Goal: Find specific page/section: Find specific page/section

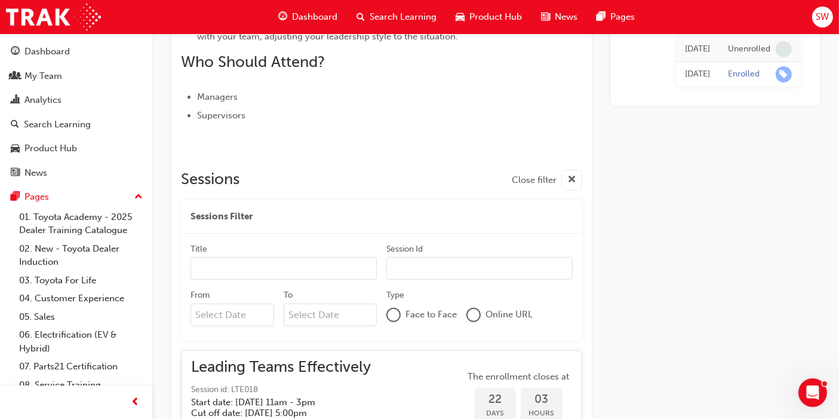
scroll to position [463, 0]
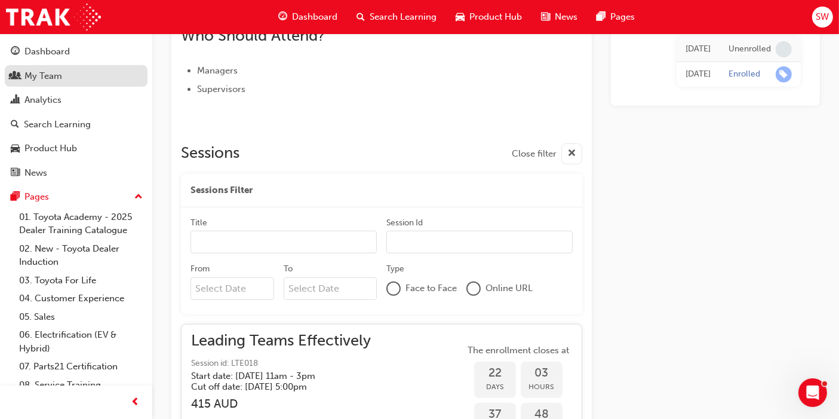
drag, startPoint x: 62, startPoint y: 78, endPoint x: 107, endPoint y: 78, distance: 45.4
click at [62, 78] on div "My Team" at bounding box center [76, 76] width 131 height 15
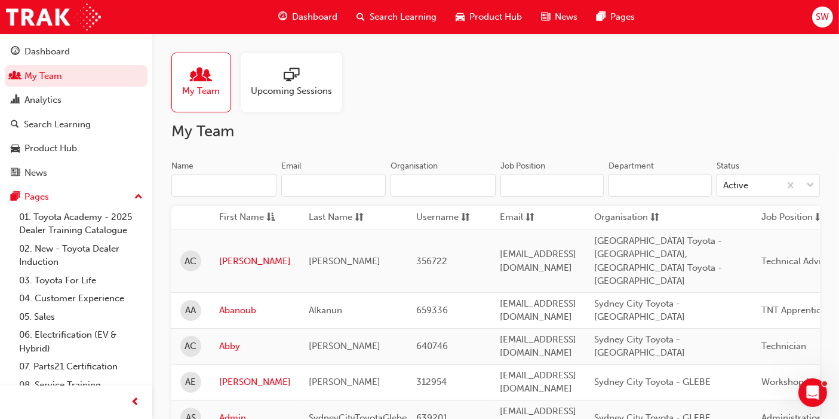
click at [244, 183] on input "Name" at bounding box center [223, 185] width 105 height 23
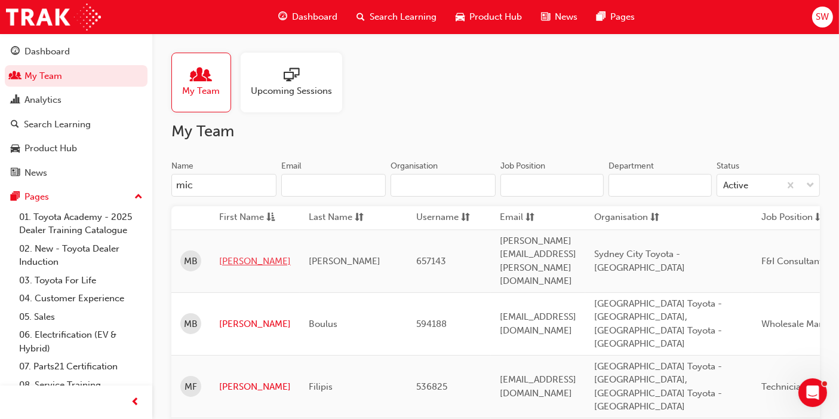
type input "mic"
click at [242, 254] on link "[PERSON_NAME]" at bounding box center [255, 261] width 72 height 14
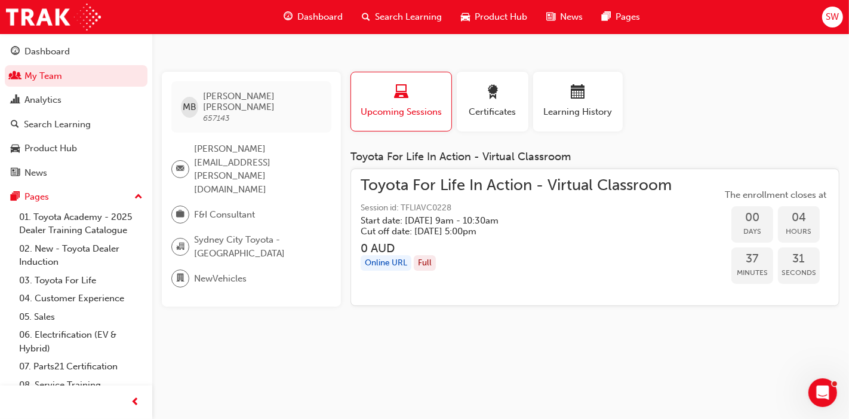
click at [272, 305] on div "MB [PERSON_NAME] 657143 [PERSON_NAME][EMAIL_ADDRESS][PERSON_NAME][DOMAIN_NAME] …" at bounding box center [256, 194] width 189 height 244
click at [594, 88] on div "button" at bounding box center [578, 94] width 72 height 19
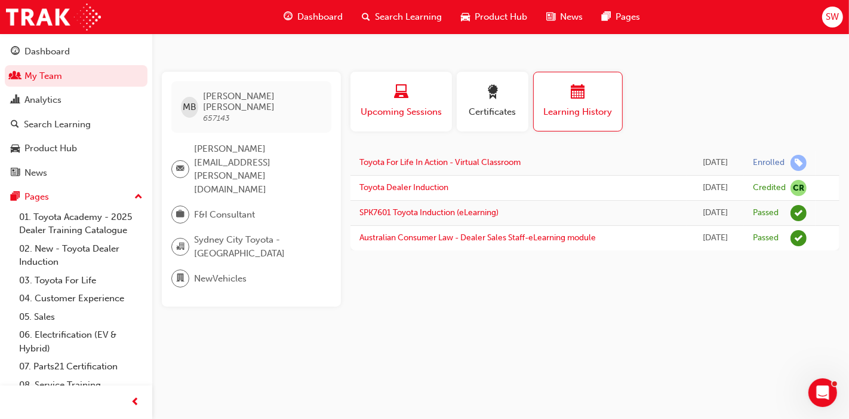
click at [416, 103] on div "Upcoming Sessions" at bounding box center [402, 102] width 84 height 34
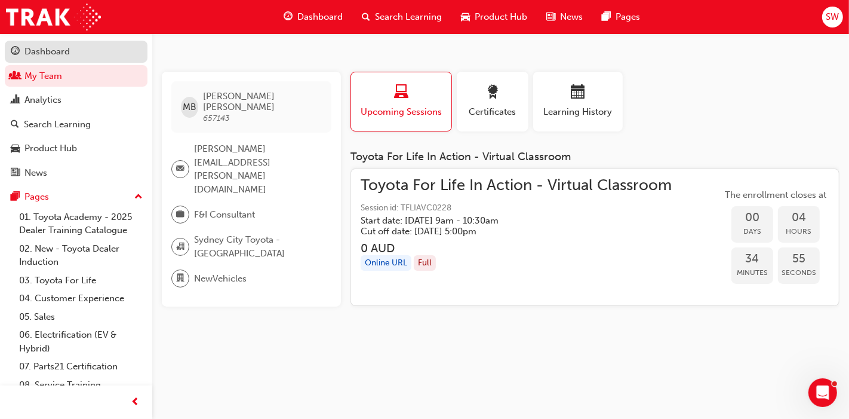
click at [39, 54] on div "Dashboard" at bounding box center [46, 52] width 45 height 14
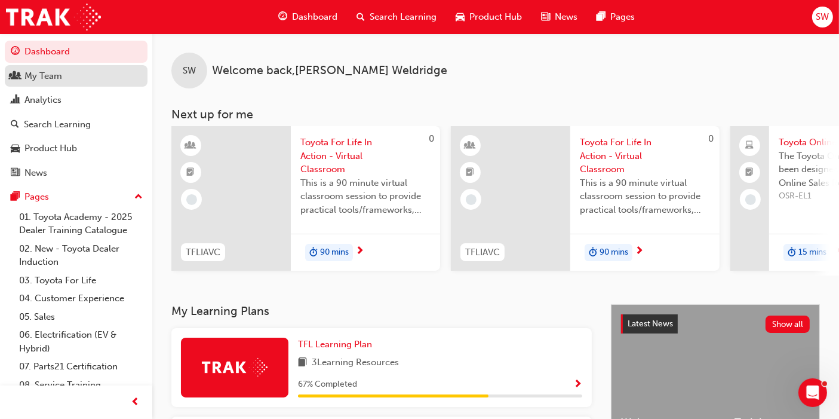
click at [60, 82] on div "My Team" at bounding box center [43, 76] width 38 height 14
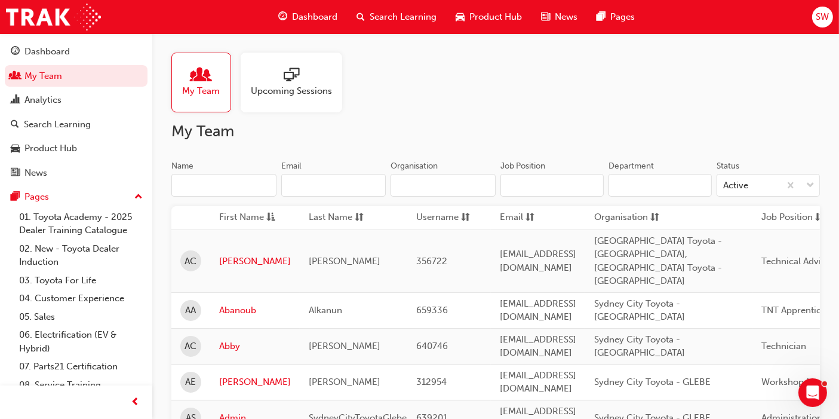
click at [200, 185] on input "Name" at bounding box center [223, 185] width 105 height 23
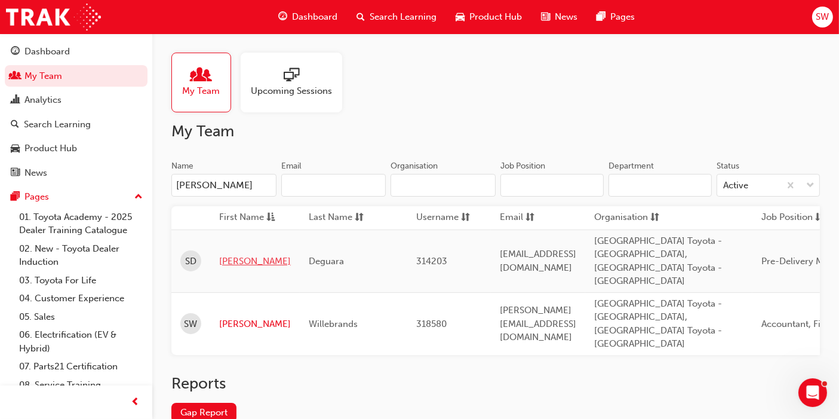
type input "[PERSON_NAME]"
click at [222, 254] on link "[PERSON_NAME]" at bounding box center [255, 261] width 72 height 14
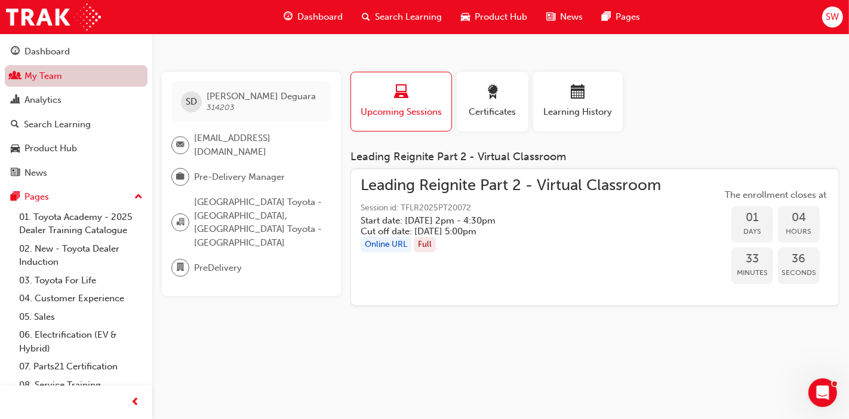
click at [60, 67] on link "My Team" at bounding box center [76, 76] width 143 height 22
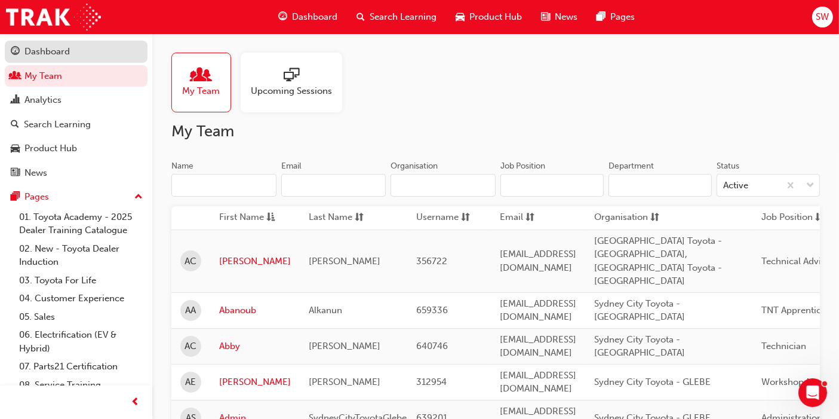
click at [57, 49] on div "Dashboard" at bounding box center [46, 52] width 45 height 14
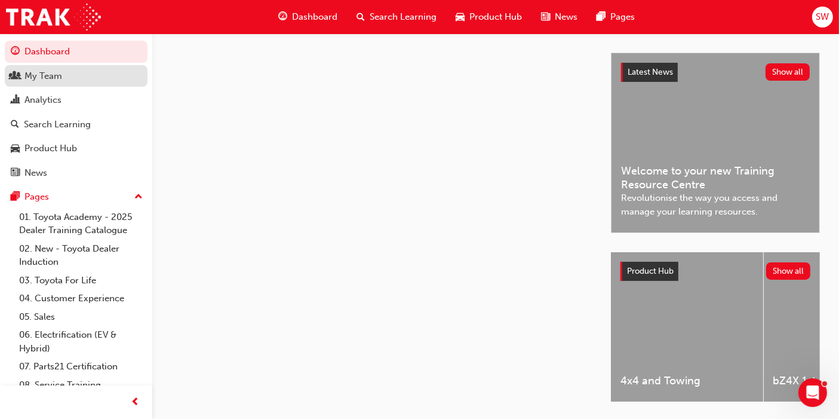
click at [64, 75] on div "My Team" at bounding box center [76, 76] width 131 height 15
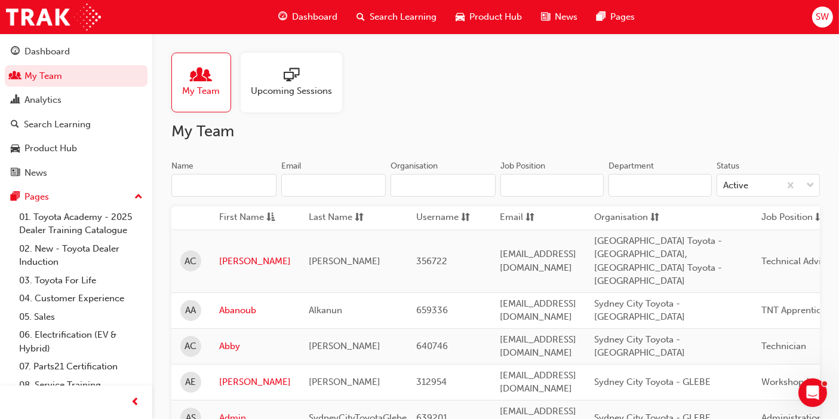
click at [209, 188] on input "Name" at bounding box center [223, 185] width 105 height 23
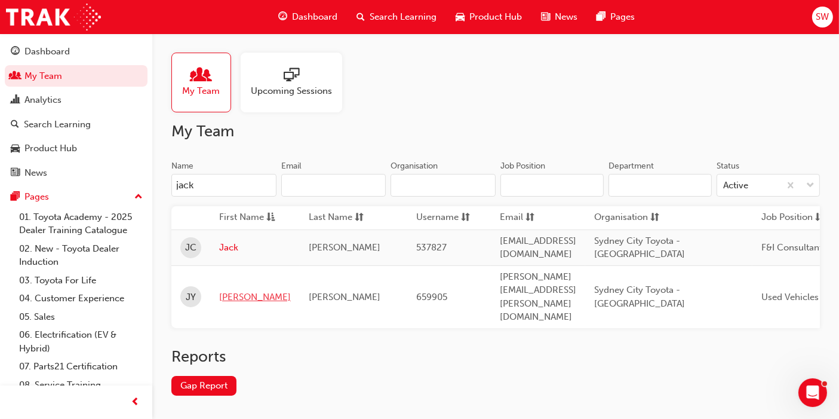
type input "jack"
click at [244, 290] on link "[PERSON_NAME]" at bounding box center [255, 297] width 72 height 14
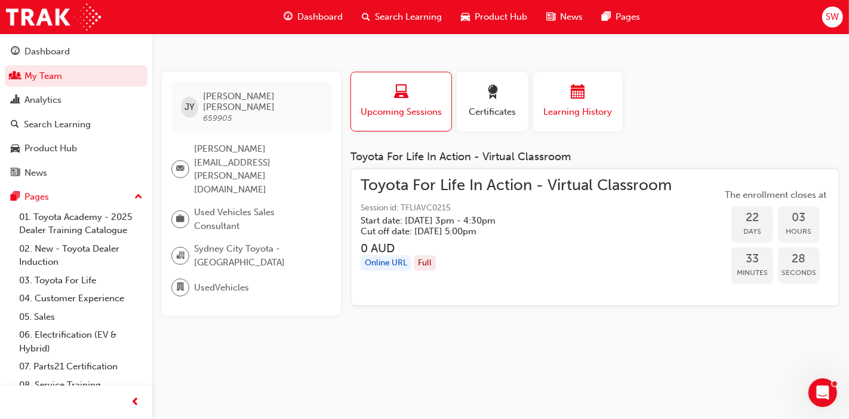
click at [574, 113] on span "Learning History" at bounding box center [578, 112] width 72 height 14
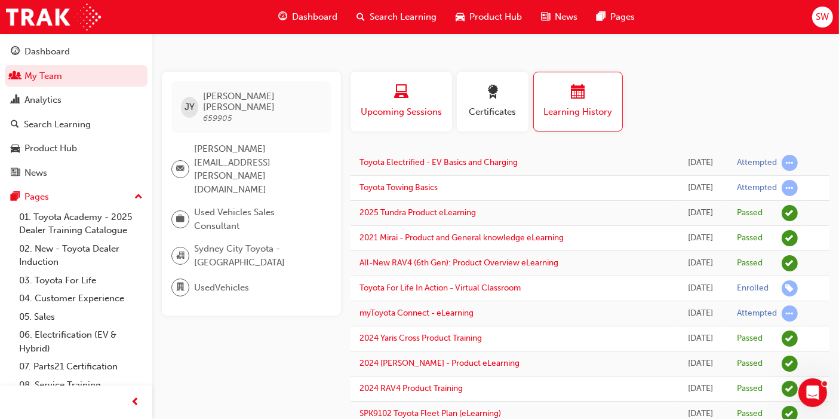
click at [425, 108] on span "Upcoming Sessions" at bounding box center [402, 112] width 84 height 14
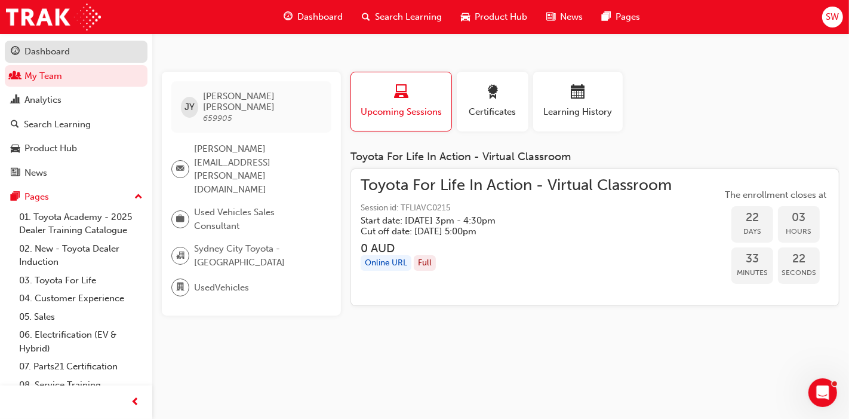
click at [35, 47] on div "Dashboard" at bounding box center [46, 52] width 45 height 14
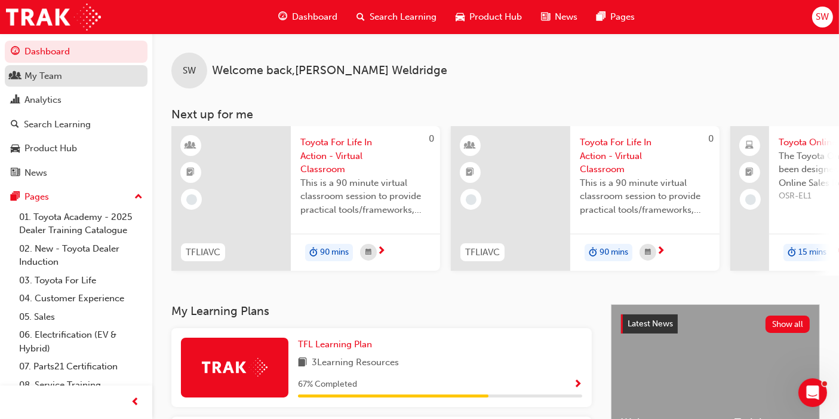
click at [59, 84] on link "My Team" at bounding box center [76, 76] width 143 height 22
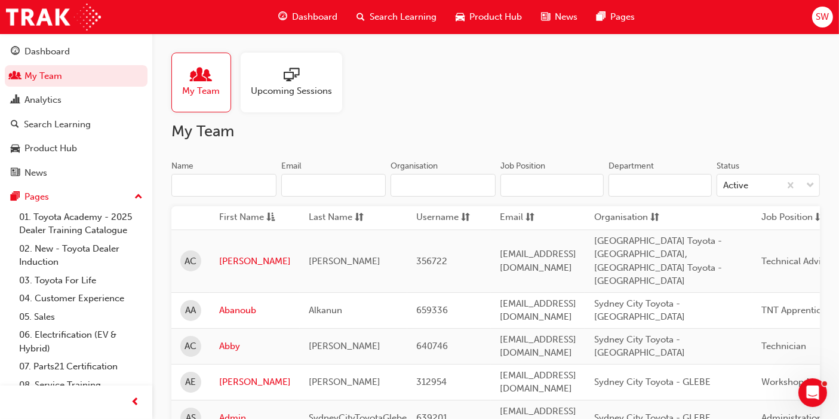
click at [218, 182] on input "Name" at bounding box center [223, 185] width 105 height 23
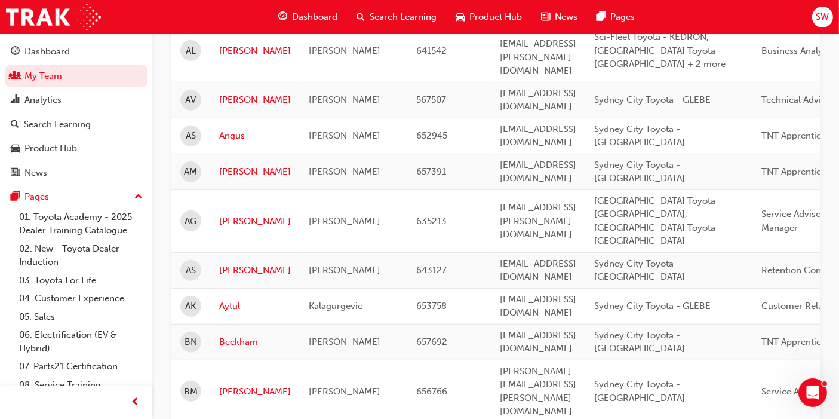
scroll to position [730, 0]
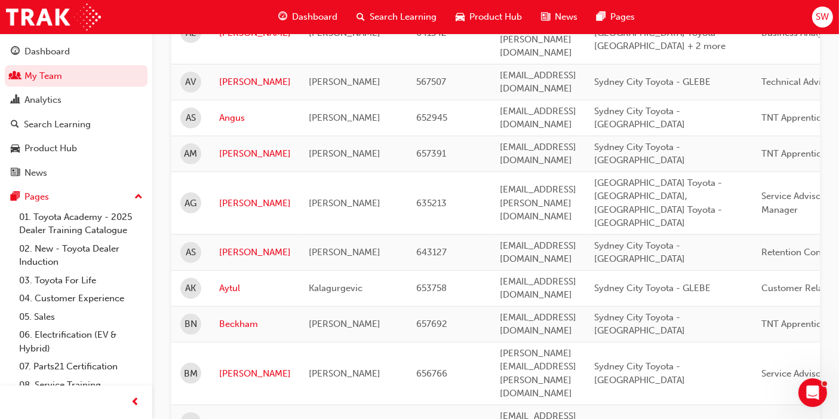
type input "a"
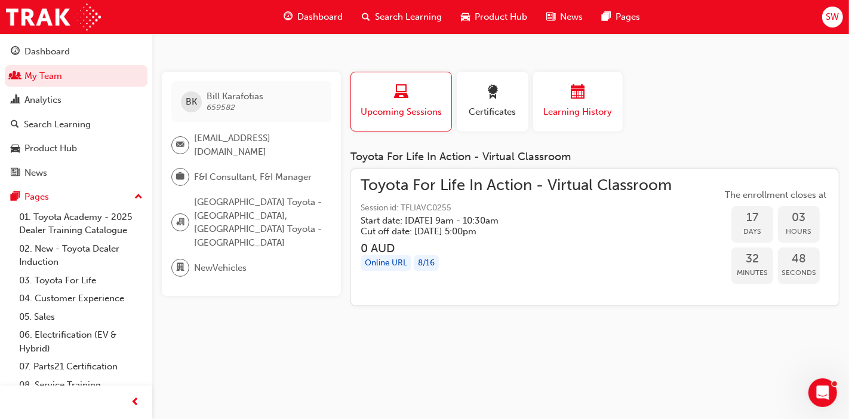
click at [568, 99] on div "button" at bounding box center [578, 94] width 72 height 19
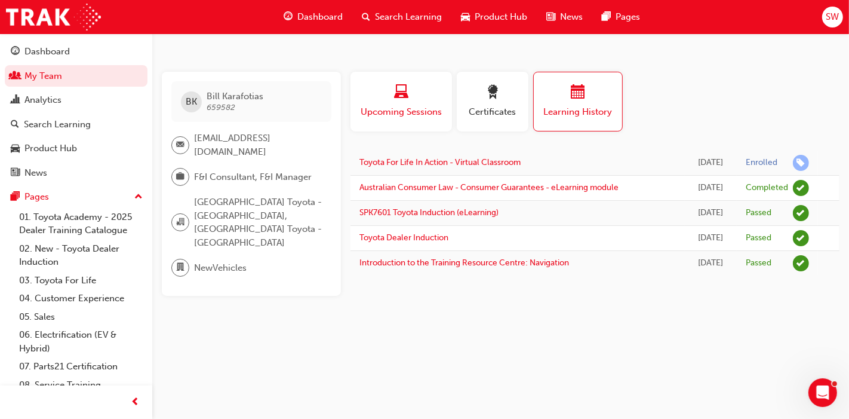
click at [405, 95] on span "laptop-icon" at bounding box center [401, 93] width 14 height 16
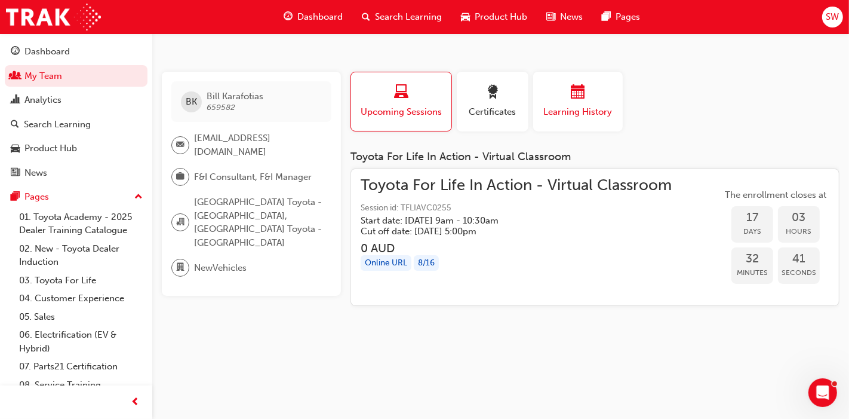
click at [602, 108] on span "Learning History" at bounding box center [578, 112] width 72 height 14
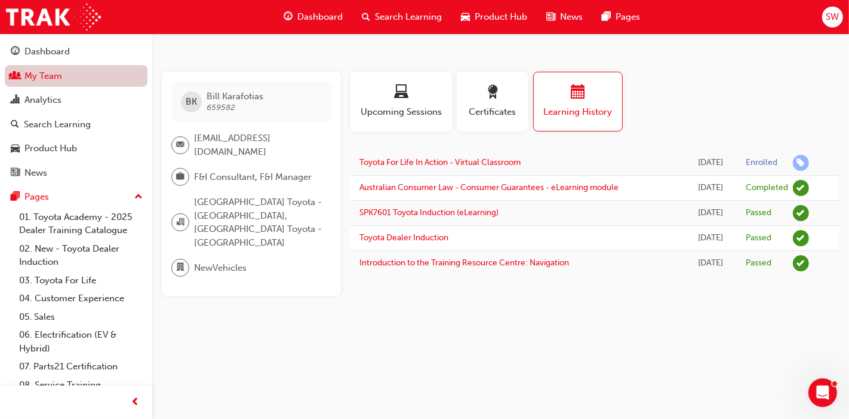
click at [53, 79] on link "My Team" at bounding box center [76, 76] width 143 height 22
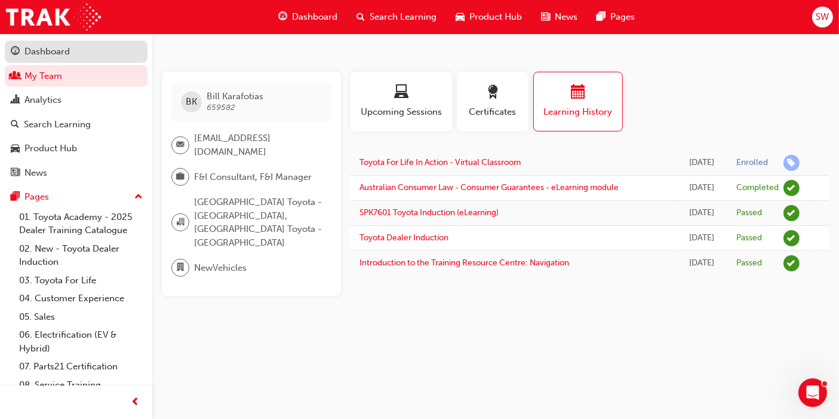
click at [46, 45] on div "Dashboard" at bounding box center [46, 52] width 45 height 14
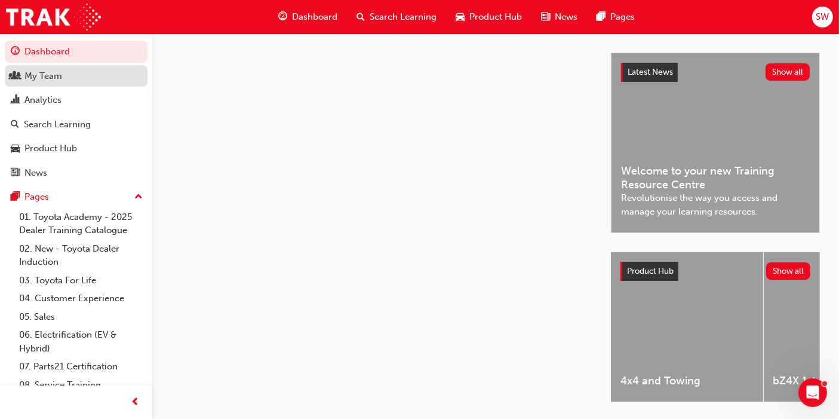
click at [64, 73] on div "My Team" at bounding box center [76, 76] width 131 height 15
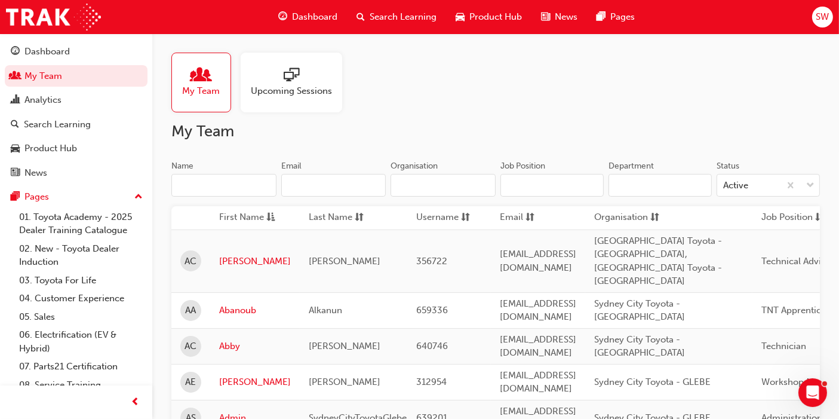
click at [211, 188] on input "Name" at bounding box center [223, 185] width 105 height 23
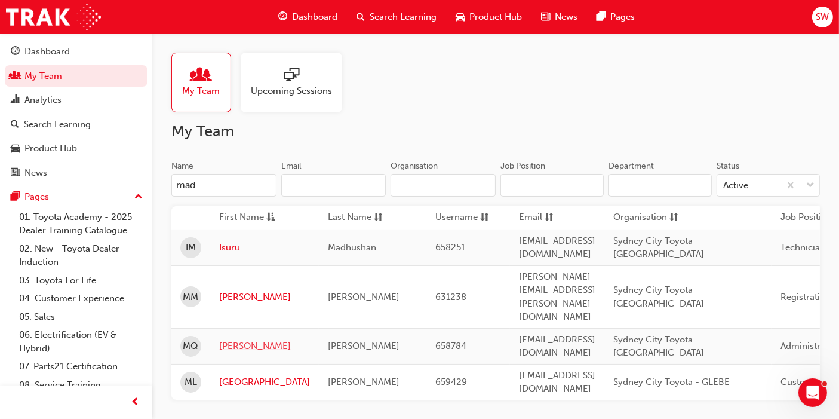
type input "mad"
click at [244, 339] on link "[PERSON_NAME]" at bounding box center [264, 346] width 91 height 14
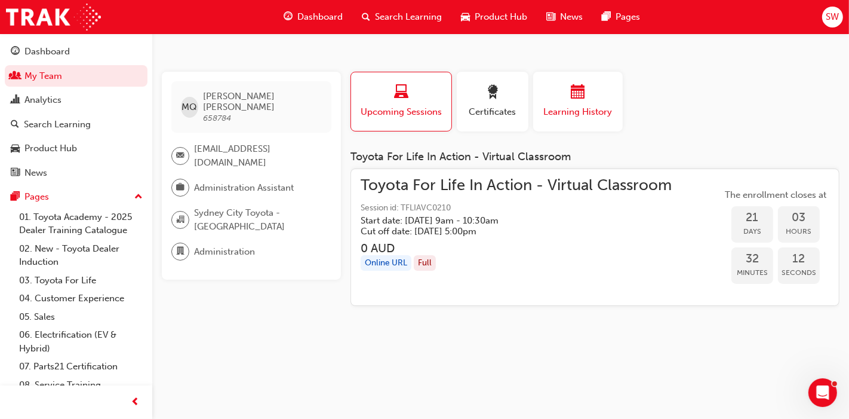
click at [559, 115] on span "Learning History" at bounding box center [578, 112] width 72 height 14
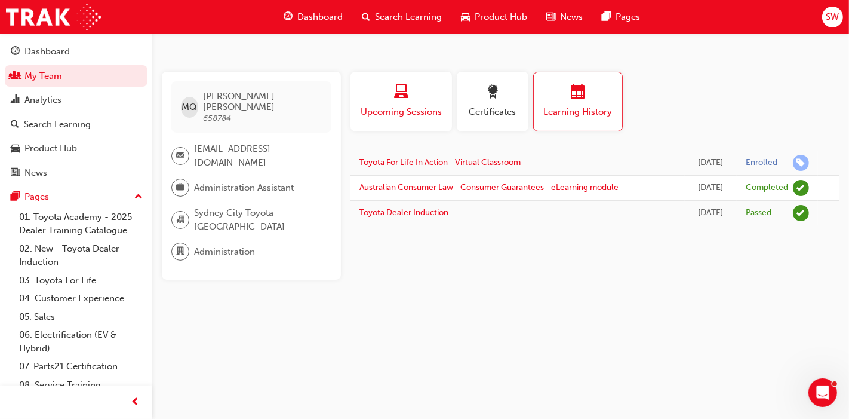
click at [406, 108] on span "Upcoming Sessions" at bounding box center [402, 112] width 84 height 14
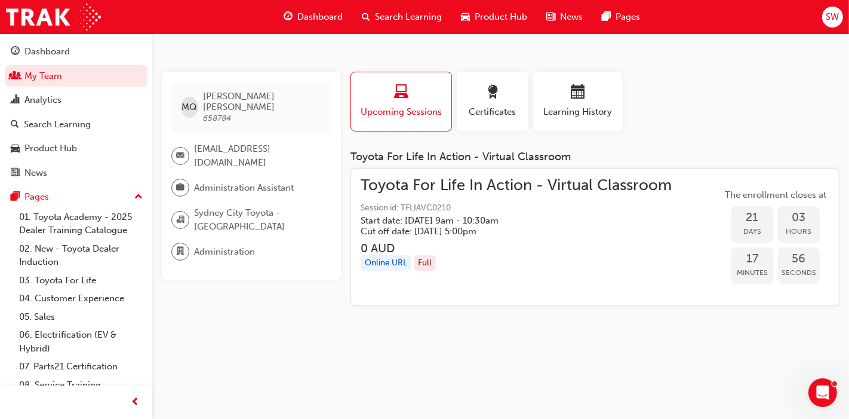
drag, startPoint x: 49, startPoint y: 76, endPoint x: 49, endPoint y: 64, distance: 12.5
click at [49, 76] on link "My Team" at bounding box center [76, 76] width 143 height 22
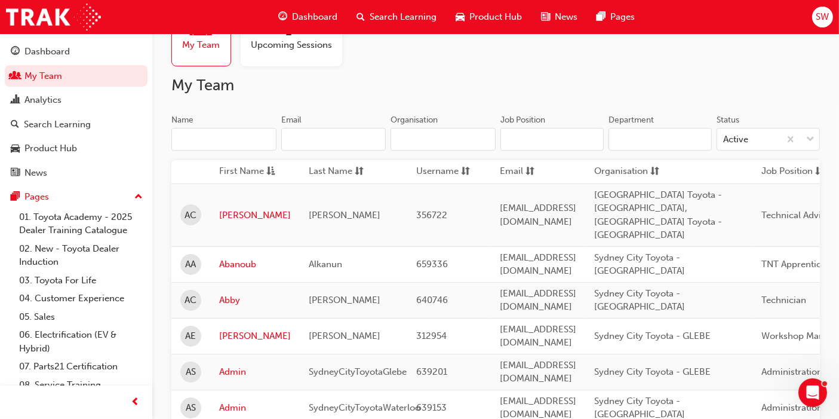
scroll to position [66, 0]
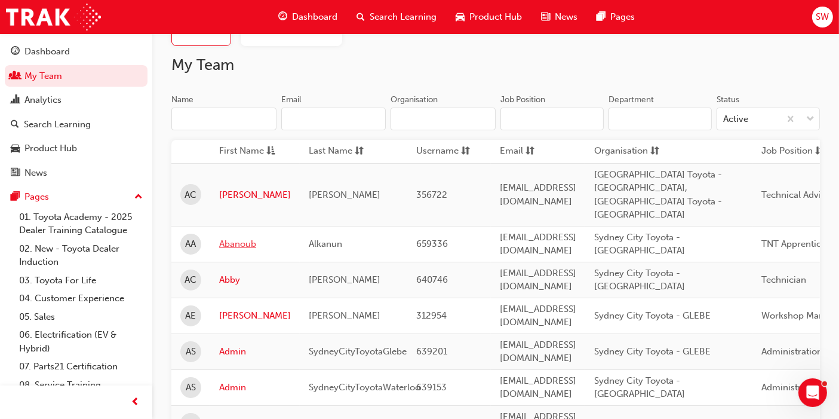
click at [241, 237] on link "Abanoub" at bounding box center [255, 244] width 72 height 14
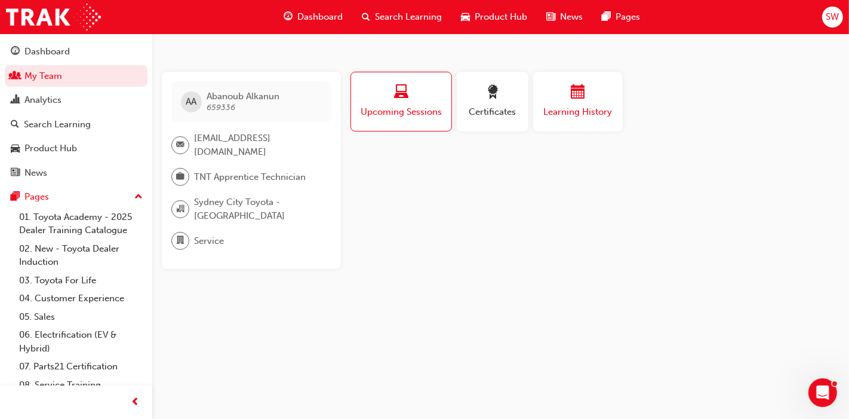
click at [594, 117] on span "Learning History" at bounding box center [578, 112] width 72 height 14
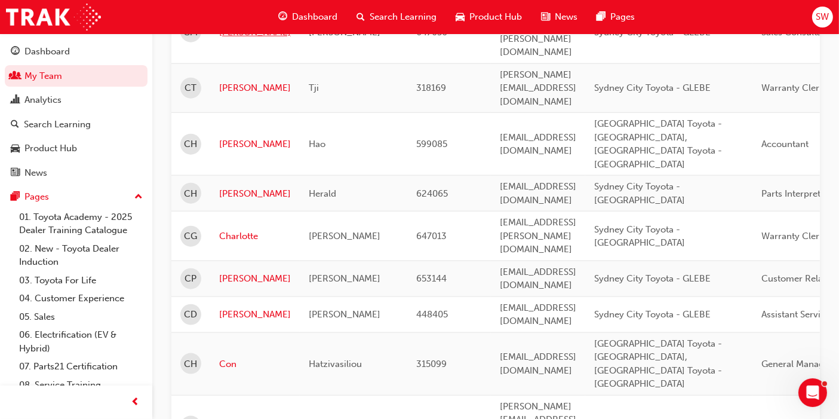
scroll to position [1460, 0]
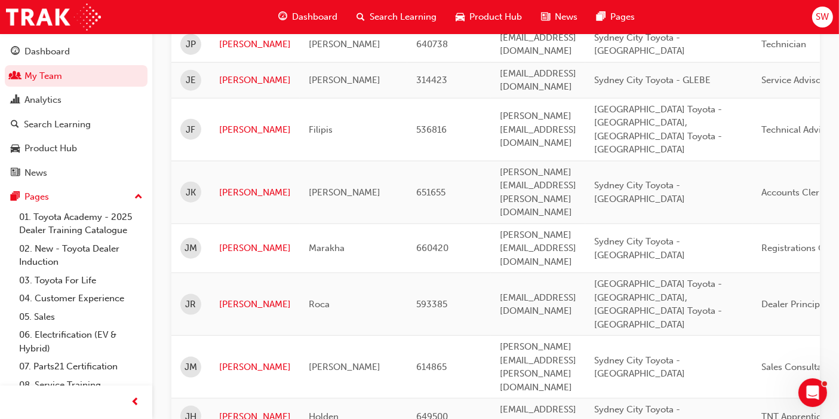
scroll to position [1393, 0]
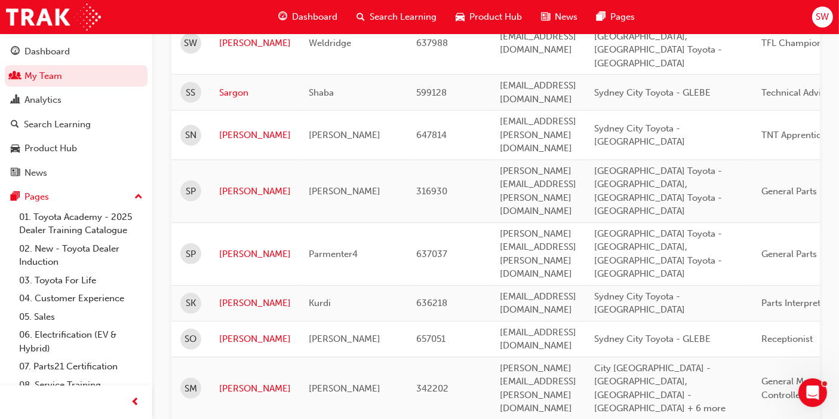
scroll to position [397, 0]
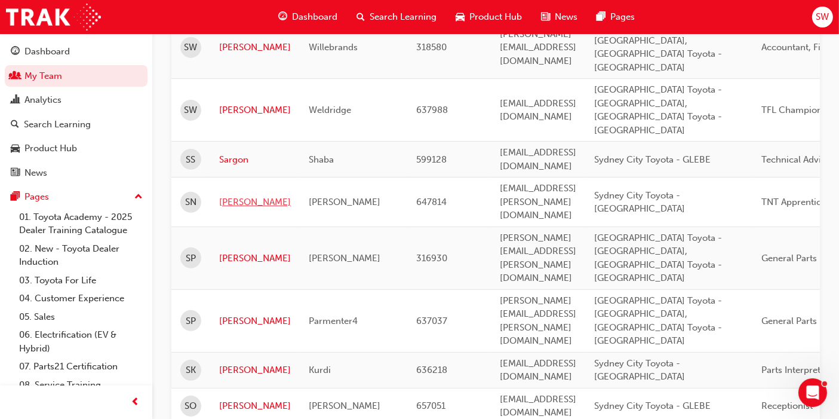
click at [235, 195] on link "[PERSON_NAME]" at bounding box center [255, 202] width 72 height 14
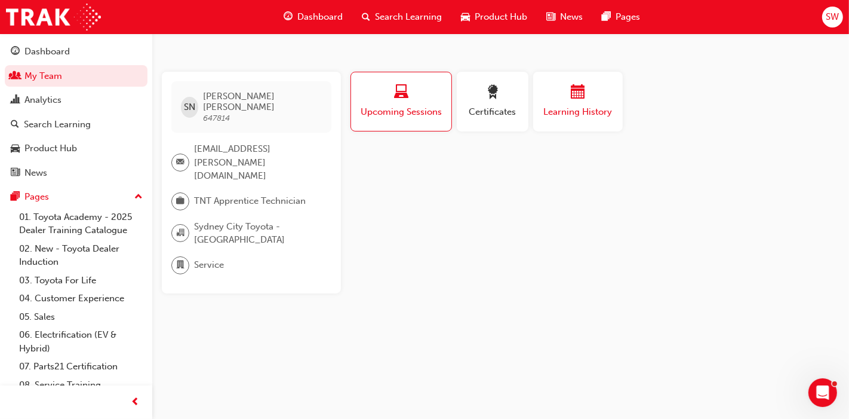
click at [573, 99] on span "calendar-icon" at bounding box center [578, 93] width 14 height 16
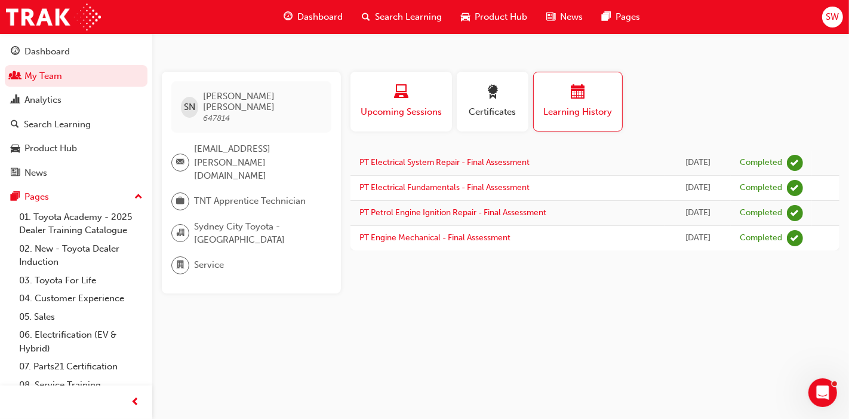
click at [411, 98] on div "button" at bounding box center [402, 94] width 84 height 19
